Goal: Task Accomplishment & Management: Manage account settings

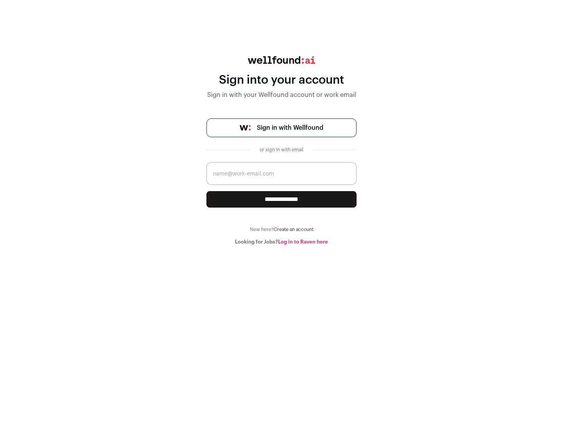
click at [290, 128] on span "Sign in with Wellfound" at bounding box center [290, 127] width 66 height 9
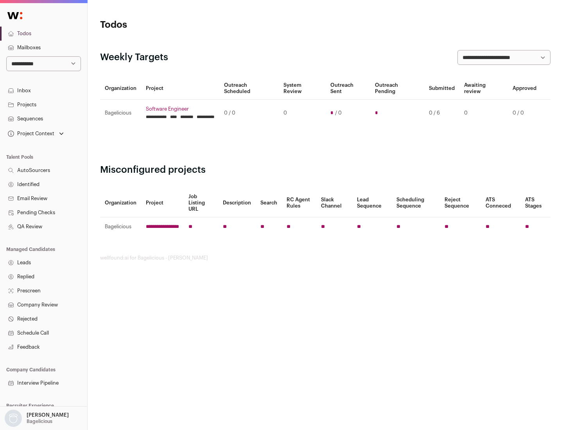
click at [43, 104] on link "Projects" at bounding box center [43, 105] width 87 height 14
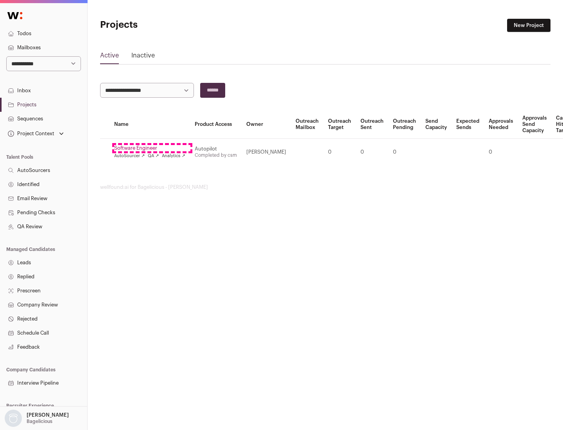
click at [152, 148] on link "Software Engineer" at bounding box center [149, 148] width 71 height 6
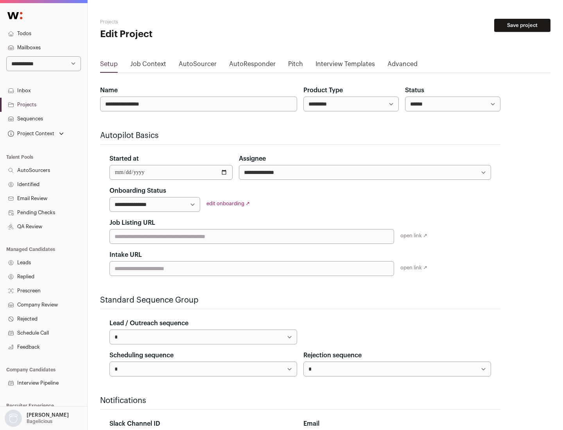
click at [522, 25] on button "Save project" at bounding box center [522, 25] width 56 height 13
